Goal: Transaction & Acquisition: Obtain resource

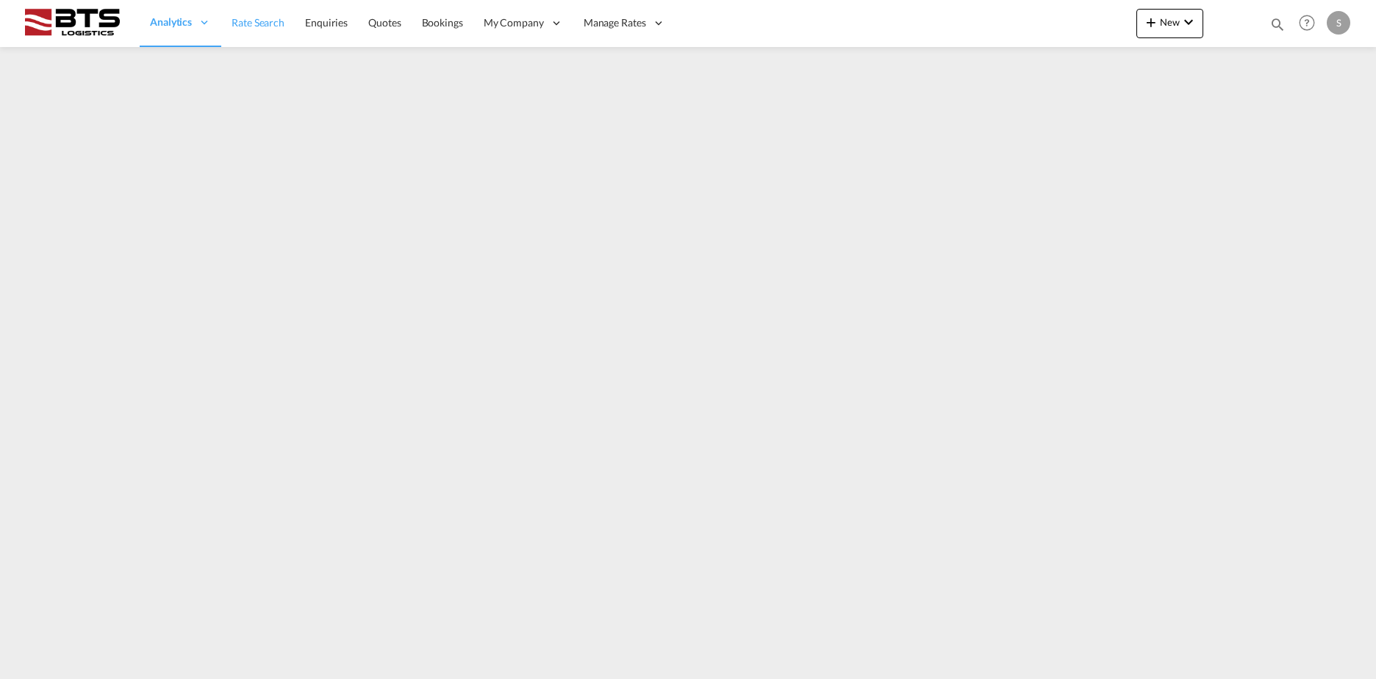
click at [258, 24] on span "Rate Search" at bounding box center [258, 22] width 53 height 12
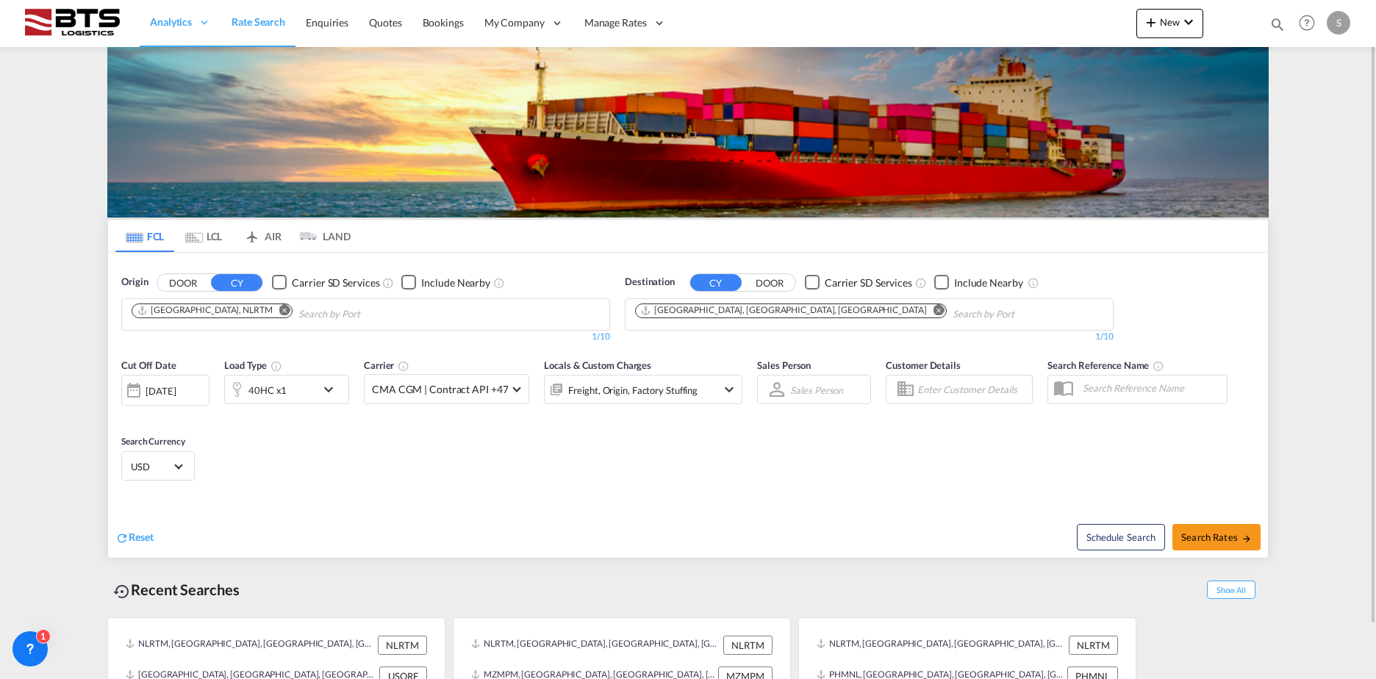
click at [279, 308] on md-icon "Remove" at bounding box center [284, 309] width 11 height 11
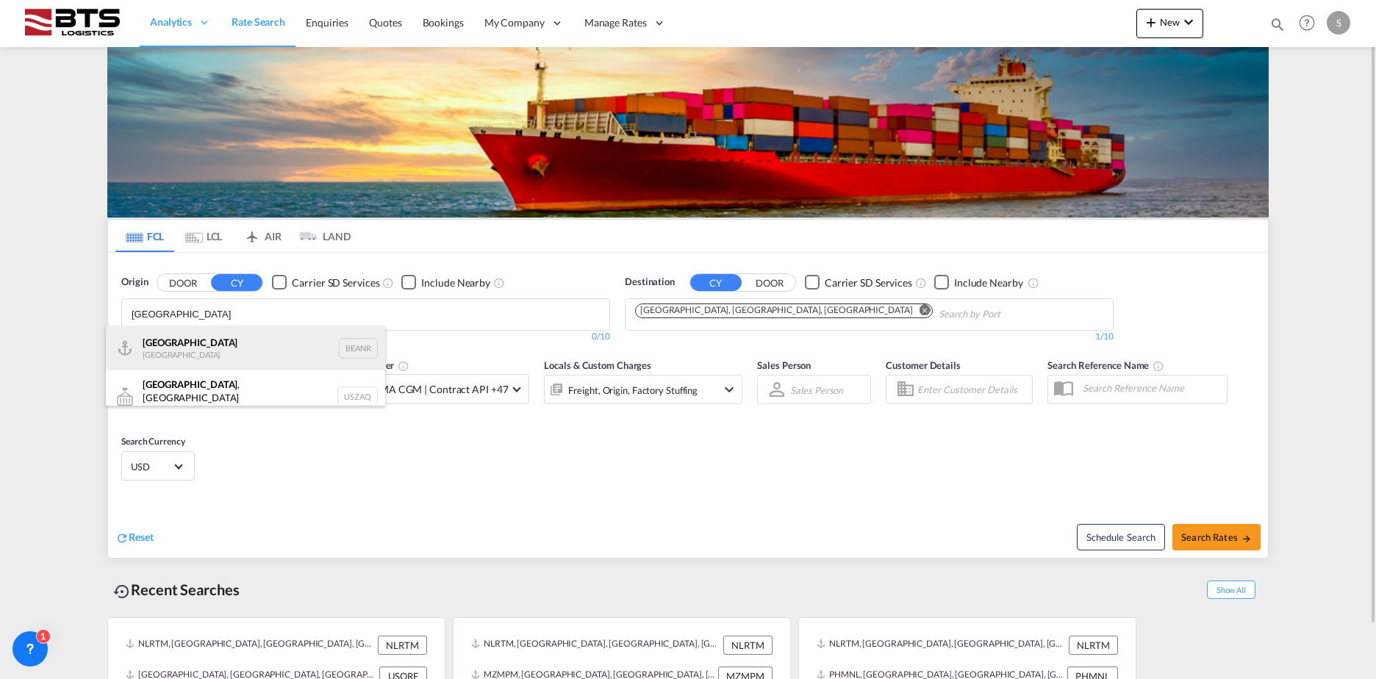
type input "[GEOGRAPHIC_DATA]"
click at [204, 345] on div "Antwerp [GEOGRAPHIC_DATA] BEANR" at bounding box center [245, 348] width 279 height 44
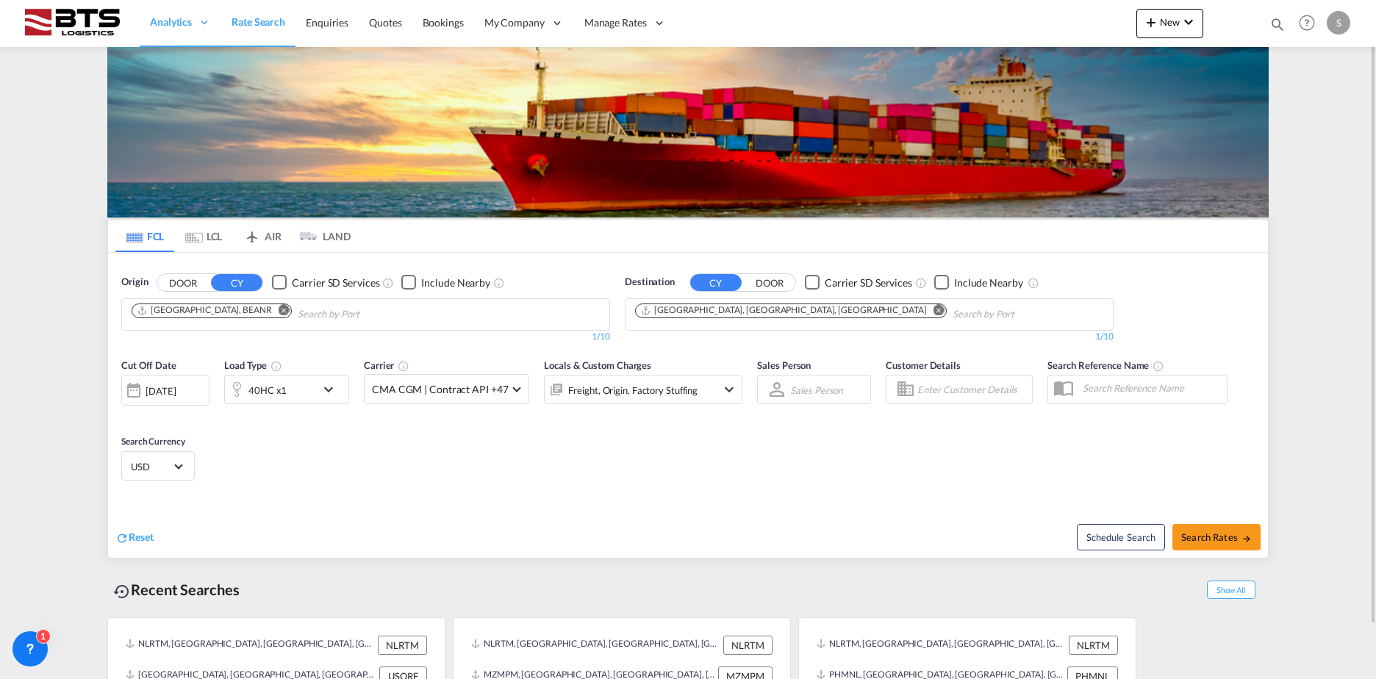
click at [924, 311] on button "Remove" at bounding box center [935, 311] width 22 height 15
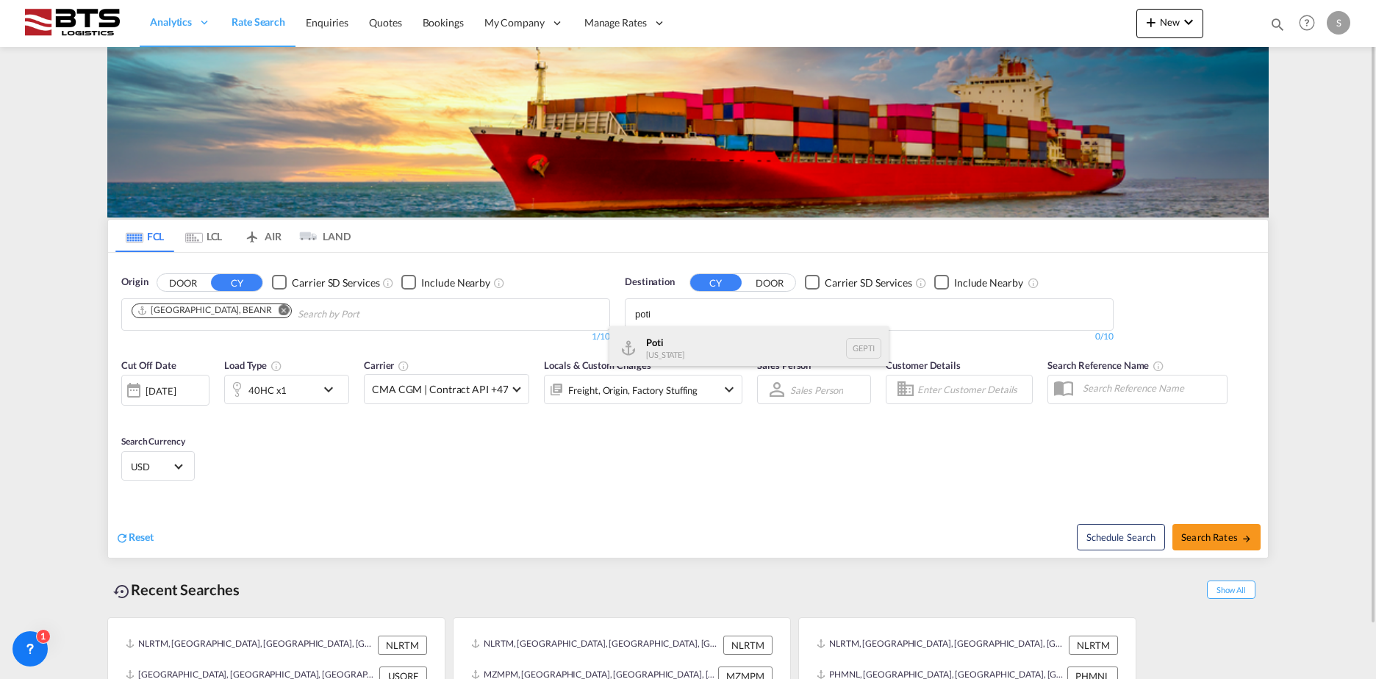
type input "poti"
click at [673, 348] on div "Poti [US_STATE] GEPTI" at bounding box center [748, 348] width 279 height 44
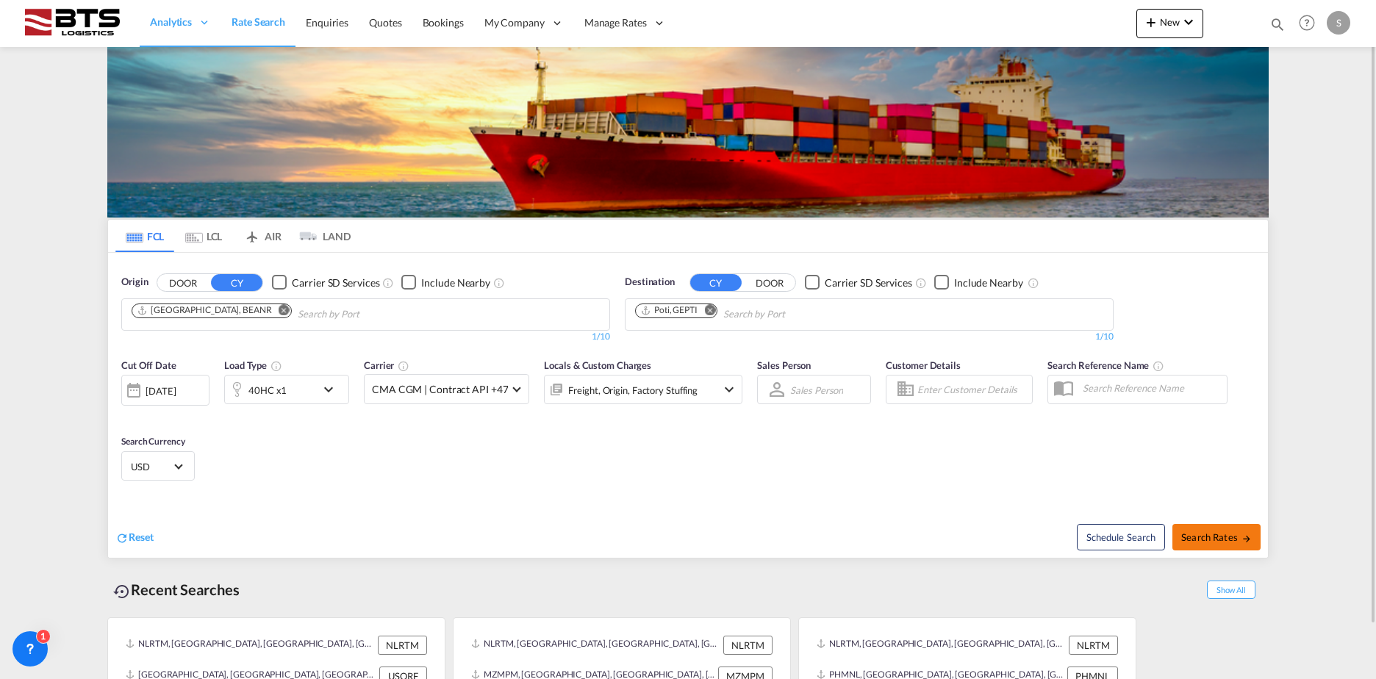
click at [1176, 535] on button "Search Rates" at bounding box center [1216, 537] width 88 height 26
type input "BEANR to GEPTI / [DATE]"
